Goal: Information Seeking & Learning: Learn about a topic

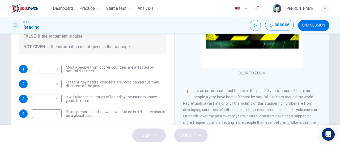
scroll to position [93, 0]
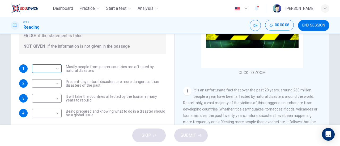
click at [47, 71] on body "Dashboard Practice Start a test Analysis English en ​ [PERSON_NAME] CEFR Readin…" at bounding box center [170, 73] width 340 height 146
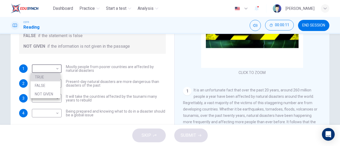
click at [44, 78] on li "TRUE" at bounding box center [46, 77] width 30 height 8
type input "TRUE"
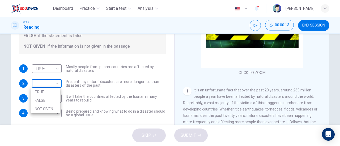
click at [47, 80] on body "Dashboard Practice Start a test Analysis English en ​ [PERSON_NAME] CEFR Readin…" at bounding box center [170, 73] width 340 height 146
click at [45, 109] on li "NOT GIVEN" at bounding box center [46, 109] width 30 height 8
type input "NOT GIVEN"
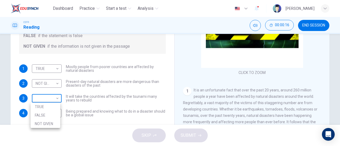
click at [50, 102] on body "Dashboard Practice Start a test Analysis English en ​ [PERSON_NAME] CEFR Readin…" at bounding box center [170, 73] width 340 height 146
click at [46, 106] on li "TRUE" at bounding box center [46, 107] width 30 height 8
type input "TRUE"
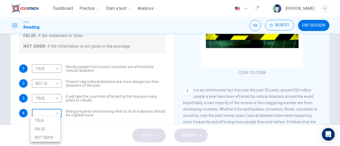
click at [48, 114] on body "Dashboard Practice Start a test Analysis English en ​ [PERSON_NAME] CEFR Readin…" at bounding box center [170, 73] width 340 height 146
click at [48, 135] on li "NOT GIVEN" at bounding box center [46, 137] width 30 height 8
type input "NOT GIVEN"
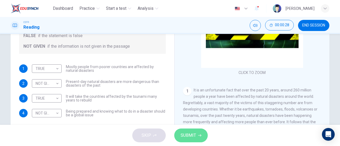
click at [195, 134] on span "SUBMIT" at bounding box center [187, 135] width 15 height 7
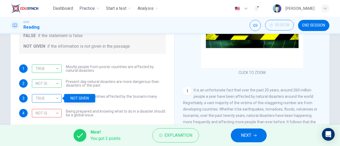
click at [48, 97] on div "TRUE" at bounding box center [46, 98] width 28 height 15
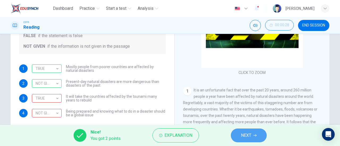
click at [262, 139] on button "NEXT" at bounding box center [249, 136] width 36 height 14
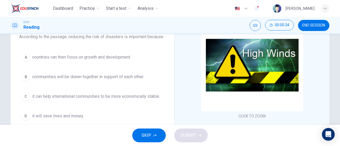
scroll to position [52, 0]
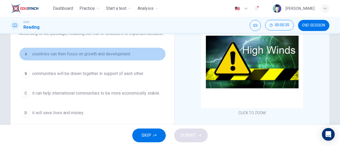
click at [91, 51] on span "countries can then focus on growth and development." at bounding box center [81, 54] width 99 height 6
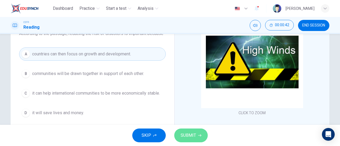
click at [187, 136] on span "SUBMIT" at bounding box center [187, 135] width 15 height 7
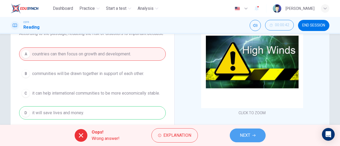
click at [241, 130] on button "NEXT" at bounding box center [248, 136] width 36 height 14
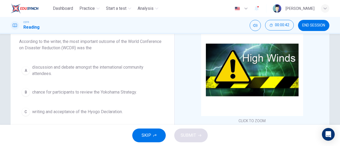
scroll to position [44, 0]
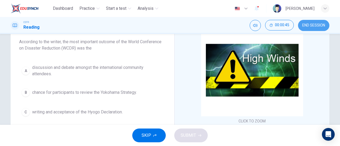
click at [307, 28] on button "END SESSION" at bounding box center [313, 25] width 31 height 11
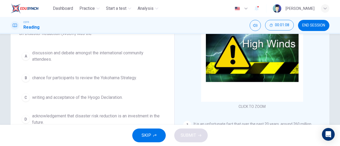
scroll to position [59, 0]
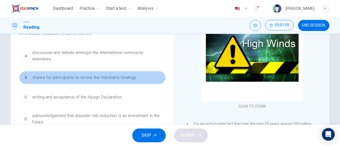
click at [126, 83] on button "B chance for participants to review the Yokohama Strategy." at bounding box center [92, 77] width 146 height 13
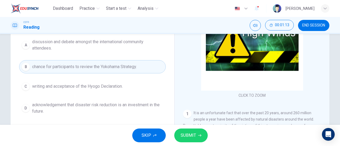
scroll to position [70, 0]
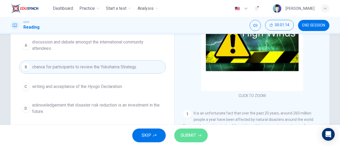
click at [186, 136] on span "SUBMIT" at bounding box center [187, 135] width 15 height 7
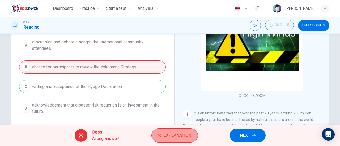
click at [165, 129] on button "Explanation" at bounding box center [174, 135] width 46 height 14
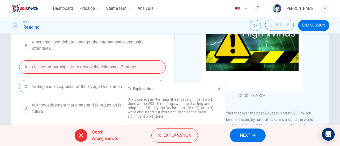
click at [219, 89] on icon at bounding box center [218, 89] width 3 height 3
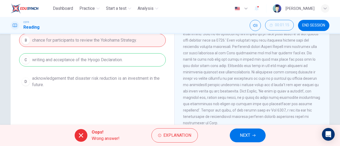
scroll to position [115, 0]
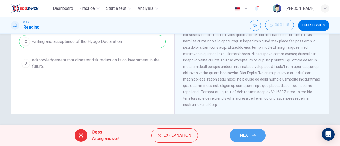
click at [241, 136] on span "NEXT" at bounding box center [245, 135] width 10 height 7
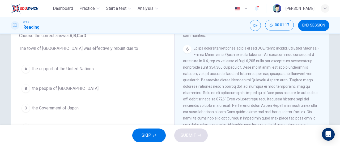
scroll to position [37, 0]
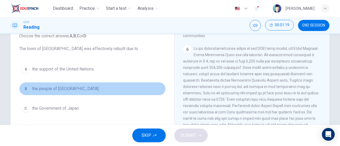
click at [55, 94] on button "B the people of [GEOGRAPHIC_DATA]." at bounding box center [92, 88] width 146 height 13
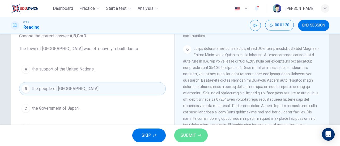
click at [193, 133] on span "SUBMIT" at bounding box center [187, 135] width 15 height 7
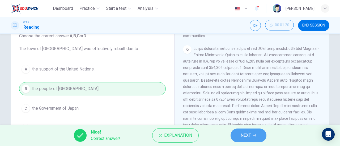
click at [248, 130] on button "NEXT" at bounding box center [248, 136] width 36 height 14
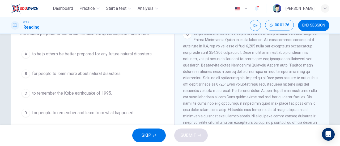
scroll to position [53, 0]
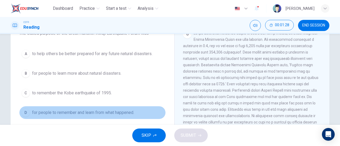
click at [121, 114] on span "for people to remember and learn from what happened." at bounding box center [83, 113] width 102 height 6
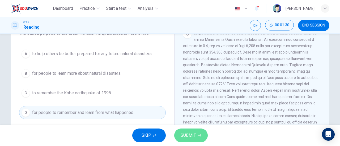
click at [189, 138] on span "SUBMIT" at bounding box center [187, 135] width 15 height 7
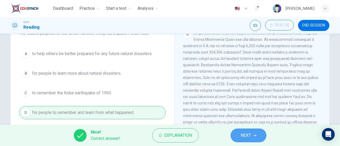
click at [237, 133] on button "NEXT" at bounding box center [248, 136] width 36 height 14
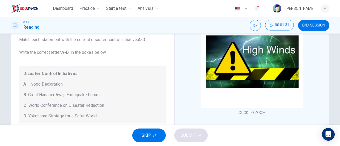
scroll to position [36, 0]
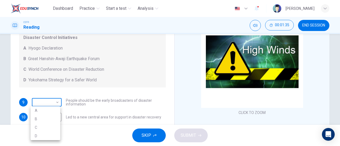
click at [57, 98] on body "Dashboard Practice Start a test Analysis English en ​ [PERSON_NAME] CEFR Readin…" at bounding box center [170, 73] width 340 height 146
click at [43, 112] on li "A" at bounding box center [46, 110] width 30 height 8
type input "A"
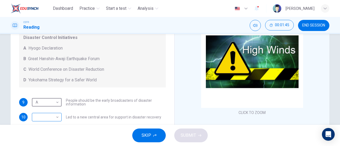
click at [50, 116] on body "Dashboard Practice Start a test Analysis English en ​ [PERSON_NAME] CEFR Readin…" at bounding box center [170, 73] width 340 height 146
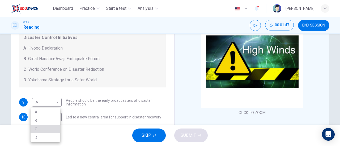
click at [44, 128] on li "C" at bounding box center [46, 129] width 30 height 8
type input "C"
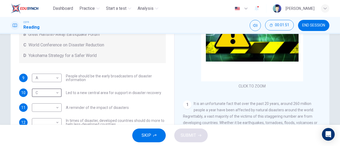
scroll to position [34, 0]
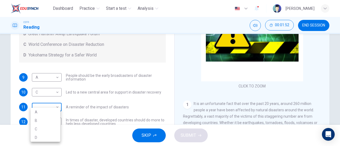
click at [55, 109] on body "Dashboard Practice Start a test Analysis English en ​ [PERSON_NAME] CEFR Readin…" at bounding box center [170, 73] width 340 height 146
click at [50, 118] on li "B" at bounding box center [46, 120] width 30 height 8
type input "B"
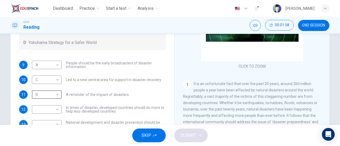
scroll to position [28, 0]
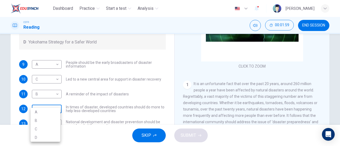
click at [56, 111] on body "Dashboard Practice Start a test Analysis English en ​ [PERSON_NAME] CEFR Readin…" at bounding box center [170, 73] width 340 height 146
click at [45, 135] on li "D" at bounding box center [46, 137] width 30 height 8
type input "D"
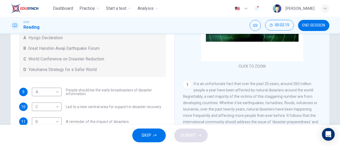
scroll to position [36, 0]
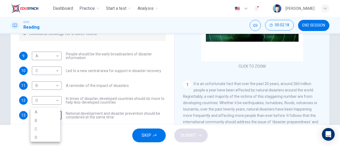
click at [53, 113] on body "Dashboard Practice Start a test Analysis English en ​ [PERSON_NAME] CEFR Readin…" at bounding box center [170, 73] width 340 height 146
click at [48, 139] on li "D" at bounding box center [46, 137] width 30 height 8
type input "D"
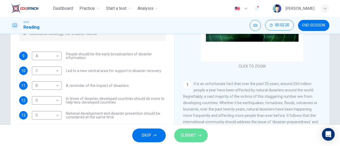
click at [188, 137] on span "SUBMIT" at bounding box center [187, 135] width 15 height 7
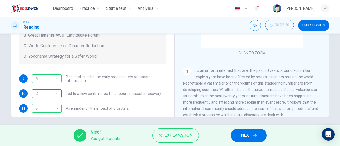
scroll to position [115, 0]
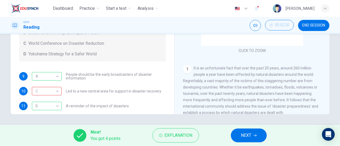
click at [169, 143] on div "Nice! You got 4 points Explanation NEXT" at bounding box center [170, 135] width 340 height 21
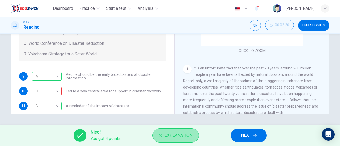
click at [165, 134] on span "Explanation" at bounding box center [178, 135] width 28 height 7
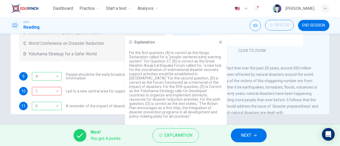
click at [222, 44] on icon at bounding box center [220, 42] width 4 height 4
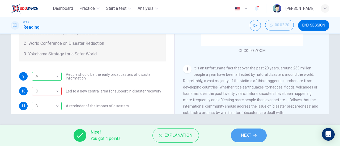
click at [250, 138] on span "NEXT" at bounding box center [246, 135] width 10 height 7
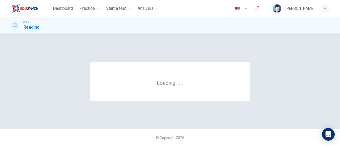
scroll to position [0, 0]
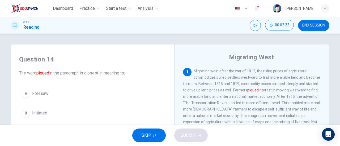
click at [187, 108] on div "1 Migrating west after the war of 1812, the rising prices of agricultural commo…" at bounding box center [252, 103] width 138 height 70
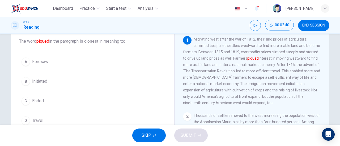
scroll to position [21, 0]
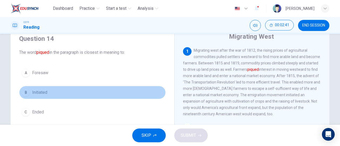
click at [44, 95] on span "Initiated" at bounding box center [39, 92] width 15 height 6
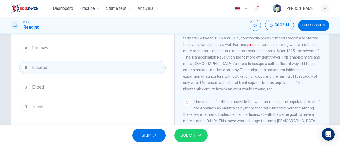
scroll to position [46, 0]
click at [200, 138] on button "SUBMIT" at bounding box center [190, 136] width 33 height 14
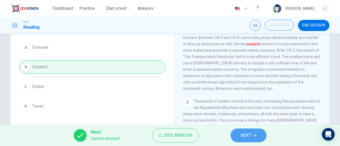
click at [249, 134] on span "NEXT" at bounding box center [245, 135] width 10 height 7
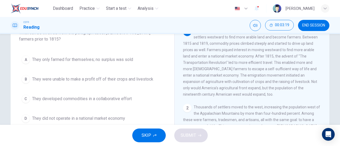
scroll to position [42, 0]
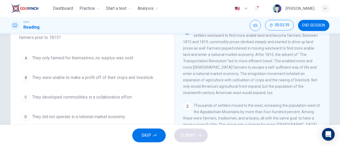
click at [109, 100] on span "They developed commodities in a collaborative effort" at bounding box center [81, 97] width 99 height 6
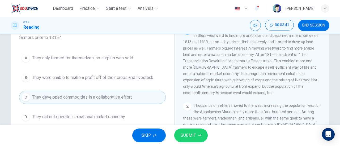
drag, startPoint x: 189, startPoint y: 128, endPoint x: 189, endPoint y: 133, distance: 4.8
click at [189, 133] on div "SKIP SUBMIT" at bounding box center [170, 135] width 340 height 21
click at [189, 133] on span "SUBMIT" at bounding box center [187, 135] width 15 height 7
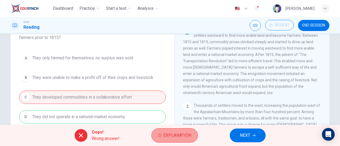
click at [173, 135] on span "Explanation" at bounding box center [177, 135] width 28 height 7
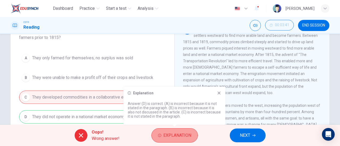
click at [173, 135] on span "Explanation" at bounding box center [177, 135] width 28 height 7
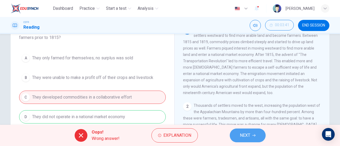
click at [247, 141] on button "NEXT" at bounding box center [248, 136] width 36 height 14
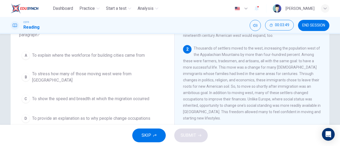
scroll to position [45, 0]
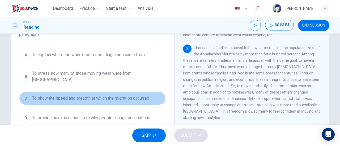
click at [125, 92] on button "C To show the speed and breadth at which the migration occurred" at bounding box center [92, 98] width 146 height 13
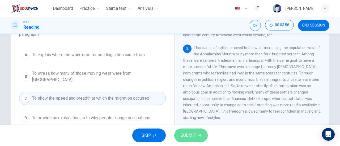
click at [185, 137] on span "SUBMIT" at bounding box center [187, 135] width 15 height 7
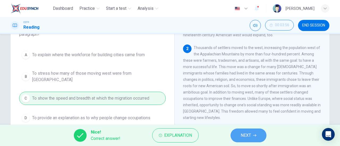
click at [241, 136] on span "NEXT" at bounding box center [245, 135] width 10 height 7
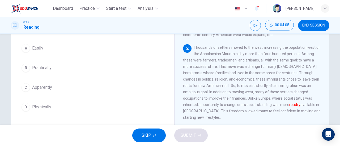
scroll to position [40, 0]
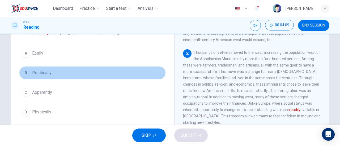
click at [40, 71] on span "Practically" at bounding box center [41, 73] width 19 height 6
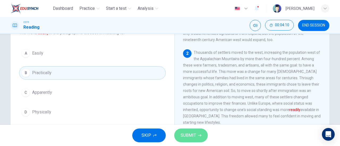
click at [196, 137] on button "SUBMIT" at bounding box center [190, 136] width 33 height 14
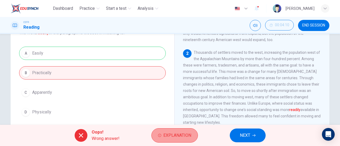
click at [180, 136] on span "Explanation" at bounding box center [177, 135] width 28 height 7
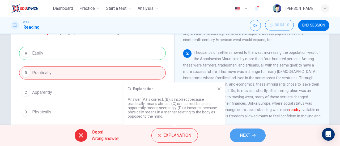
click at [246, 135] on span "NEXT" at bounding box center [245, 135] width 10 height 7
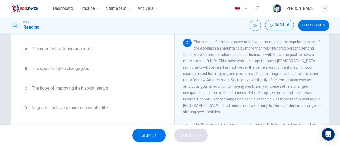
scroll to position [51, 0]
click at [77, 51] on span "The need to break heritage roots" at bounding box center [62, 48] width 60 height 6
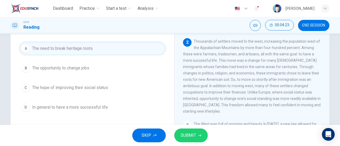
click at [178, 132] on button "SUBMIT" at bounding box center [190, 136] width 33 height 14
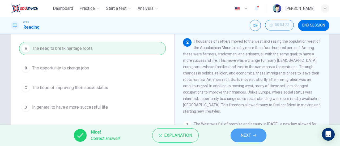
click at [241, 135] on span "NEXT" at bounding box center [245, 135] width 10 height 7
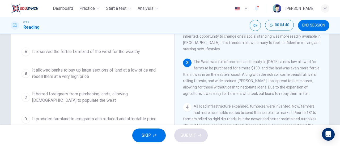
scroll to position [50, 0]
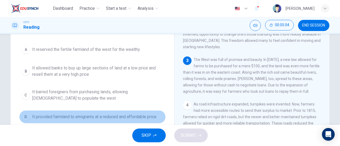
click at [110, 119] on span "It provided farmland to emigrants at a reduced and affordable price" at bounding box center [94, 117] width 124 height 6
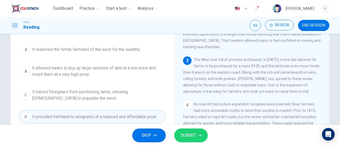
click at [189, 133] on span "SUBMIT" at bounding box center [187, 135] width 15 height 7
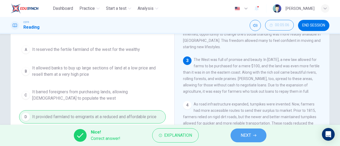
click at [250, 135] on span "NEXT" at bounding box center [245, 135] width 10 height 7
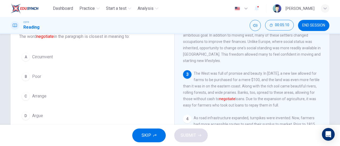
scroll to position [38, 0]
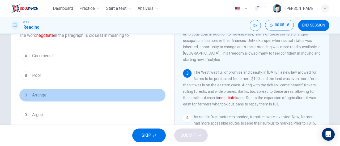
click at [38, 91] on button "C Arrange" at bounding box center [92, 95] width 146 height 13
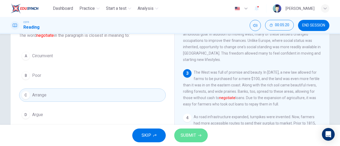
click at [193, 136] on span "SUBMIT" at bounding box center [187, 135] width 15 height 7
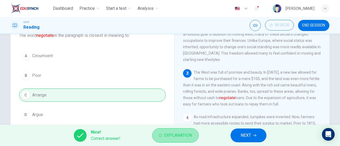
click at [175, 133] on span "Explanation" at bounding box center [178, 135] width 28 height 7
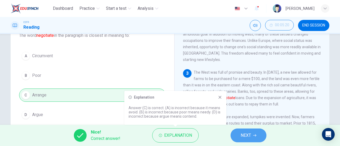
click at [250, 130] on button "NEXT" at bounding box center [248, 136] width 36 height 14
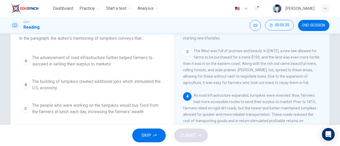
scroll to position [34, 0]
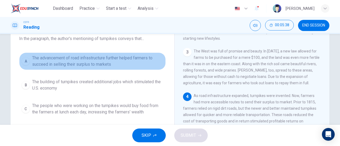
click at [112, 65] on span "The advancement of road infrastructure further helped farmers to succeed in sel…" at bounding box center [97, 61] width 131 height 13
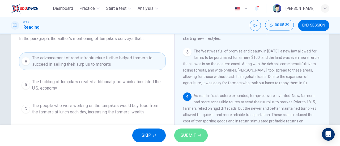
click at [194, 137] on span "SUBMIT" at bounding box center [187, 135] width 15 height 7
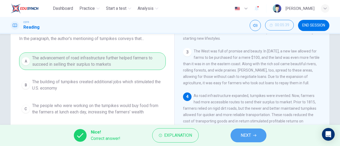
click at [245, 135] on span "NEXT" at bounding box center [245, 135] width 10 height 7
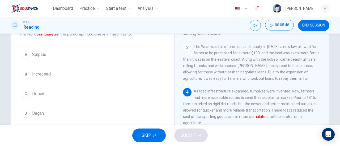
scroll to position [39, 0]
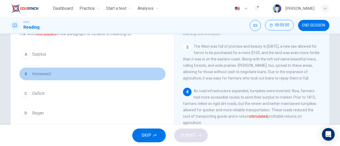
click at [38, 76] on span "Increased" at bounding box center [41, 74] width 19 height 6
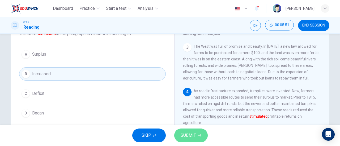
click at [187, 135] on span "SUBMIT" at bounding box center [187, 135] width 15 height 7
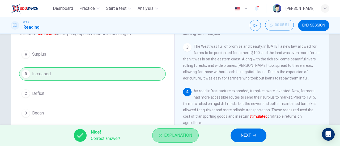
click at [172, 134] on span "Explanation" at bounding box center [178, 135] width 28 height 7
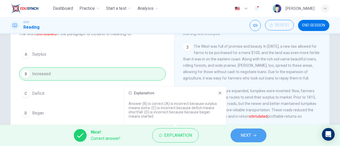
click at [245, 130] on button "NEXT" at bounding box center [248, 136] width 36 height 14
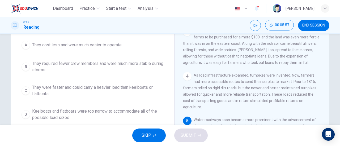
scroll to position [56, 0]
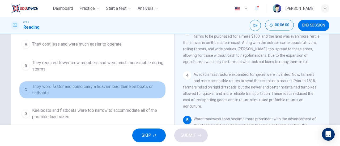
click at [85, 89] on span "They were faster and could carry a heavier load than keelboats or flatboats" at bounding box center [97, 90] width 131 height 13
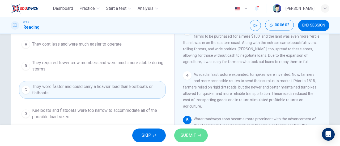
click at [186, 136] on span "SUBMIT" at bounding box center [187, 135] width 15 height 7
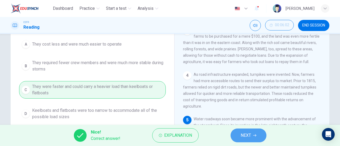
click at [244, 137] on span "NEXT" at bounding box center [245, 135] width 10 height 7
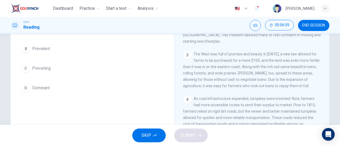
scroll to position [27, 0]
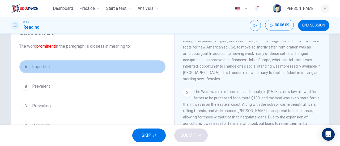
click at [49, 67] on span "Important" at bounding box center [41, 67] width 18 height 6
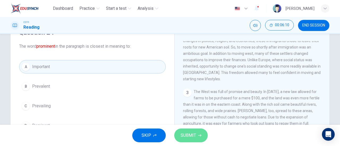
click at [187, 135] on span "SUBMIT" at bounding box center [187, 135] width 15 height 7
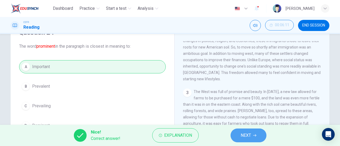
click at [246, 135] on span "NEXT" at bounding box center [245, 135] width 10 height 7
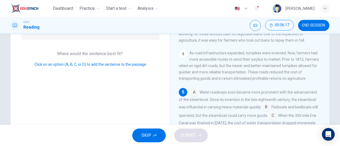
scroll to position [99, 0]
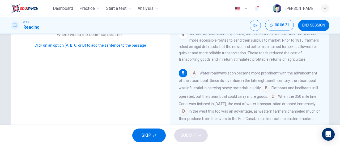
click at [276, 93] on input at bounding box center [272, 97] width 8 height 8
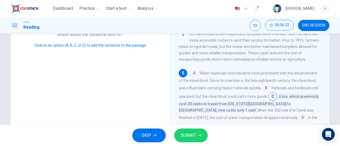
scroll to position [154, 0]
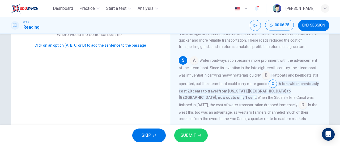
click at [245, 99] on div "A Water roadways soon became more prominent with the advancement of the steambo…" at bounding box center [250, 89] width 142 height 66
click at [298, 101] on input at bounding box center [302, 105] width 8 height 8
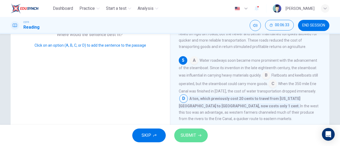
click at [191, 135] on span "SUBMIT" at bounding box center [187, 135] width 15 height 7
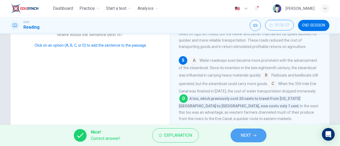
click at [248, 133] on span "NEXT" at bounding box center [245, 135] width 10 height 7
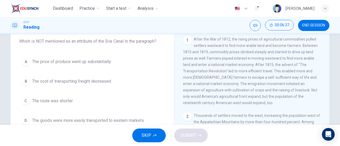
scroll to position [35, 0]
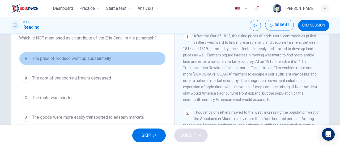
click at [106, 57] on span "The price of produce went up substantially" at bounding box center [71, 58] width 79 height 6
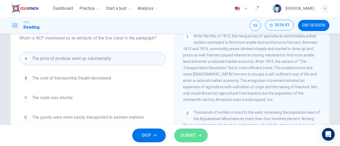
click at [191, 139] on span "SUBMIT" at bounding box center [187, 135] width 15 height 7
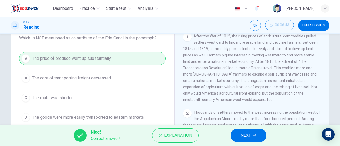
click at [247, 136] on span "NEXT" at bounding box center [245, 135] width 10 height 7
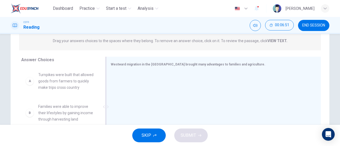
scroll to position [69, 0]
click at [70, 84] on span "Turnpikes were built that allowed goods from farmers to quickly make trips cros…" at bounding box center [65, 80] width 55 height 19
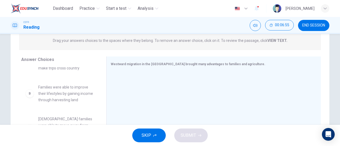
scroll to position [24, 0]
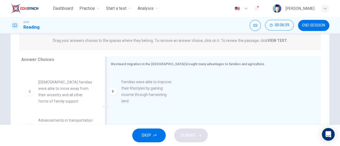
drag, startPoint x: 72, startPoint y: 100, endPoint x: 162, endPoint y: 94, distance: 89.6
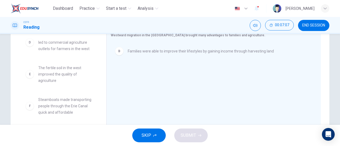
scroll to position [98, 0]
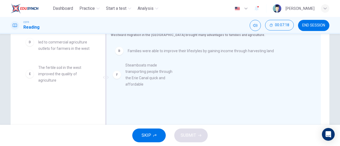
drag, startPoint x: 61, startPoint y: 104, endPoint x: 153, endPoint y: 69, distance: 98.4
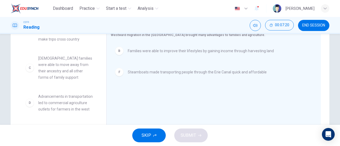
scroll to position [0, 0]
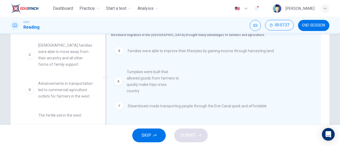
drag, startPoint x: 72, startPoint y: 49, endPoint x: 163, endPoint y: 76, distance: 95.1
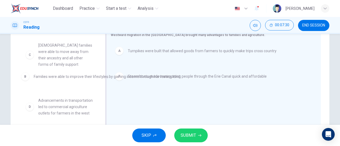
drag, startPoint x: 147, startPoint y: 75, endPoint x: 52, endPoint y: 79, distance: 94.6
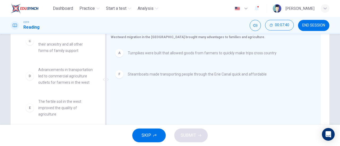
scroll to position [96, 0]
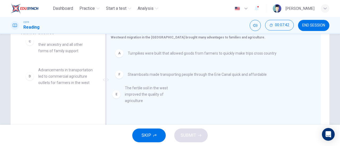
drag, startPoint x: 55, startPoint y: 115, endPoint x: 145, endPoint y: 101, distance: 91.3
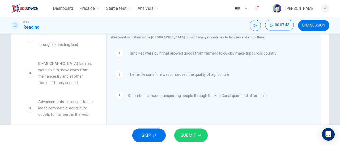
scroll to position [22, 0]
click at [186, 135] on span "SUBMIT" at bounding box center [187, 135] width 15 height 7
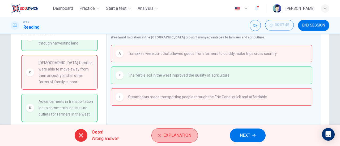
click at [186, 135] on span "Explanation" at bounding box center [177, 135] width 28 height 7
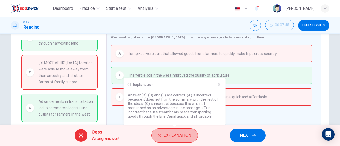
click at [186, 135] on span "Explanation" at bounding box center [177, 135] width 28 height 7
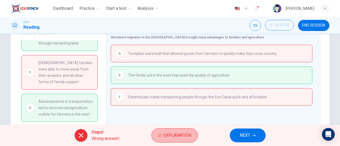
click at [186, 135] on span "Explanation" at bounding box center [177, 135] width 28 height 7
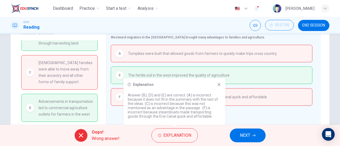
click at [220, 87] on icon at bounding box center [219, 85] width 4 height 4
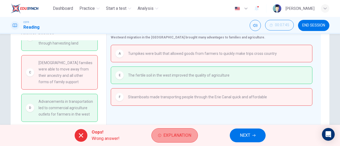
click at [173, 129] on button "Explanation" at bounding box center [174, 135] width 46 height 14
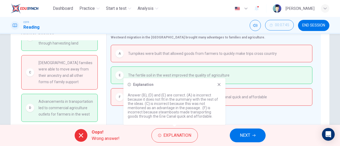
scroll to position [23, 0]
click at [246, 135] on span "NEXT" at bounding box center [245, 135] width 10 height 7
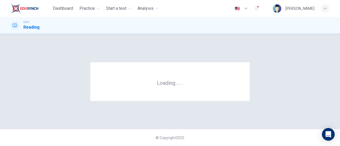
scroll to position [0, 0]
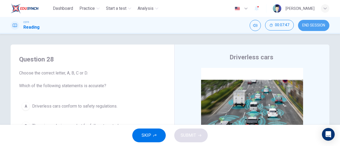
click at [309, 30] on button "END SESSION" at bounding box center [313, 25] width 31 height 11
